Goal: Information Seeking & Learning: Compare options

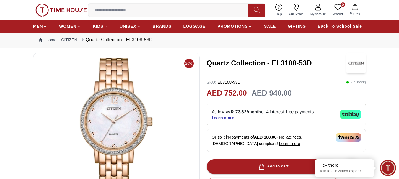
scroll to position [59, 0]
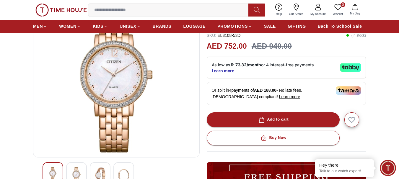
click at [122, 61] on img at bounding box center [116, 82] width 157 height 142
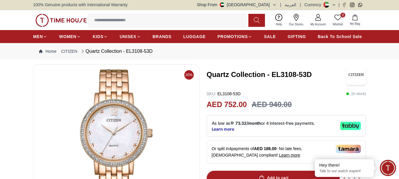
scroll to position [0, 0]
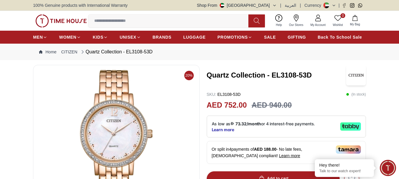
click at [115, 116] on img at bounding box center [116, 141] width 157 height 142
